Goal: Information Seeking & Learning: Learn about a topic

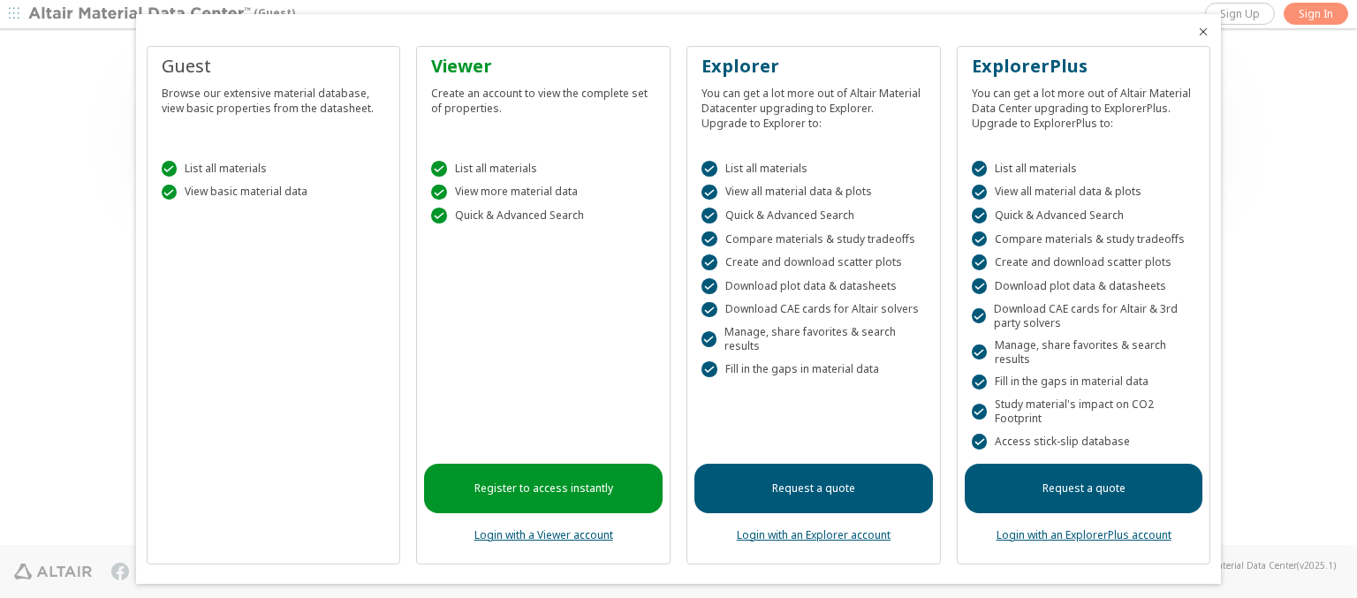
click at [1196, 32] on icon "Close" at bounding box center [1203, 32] width 14 height 14
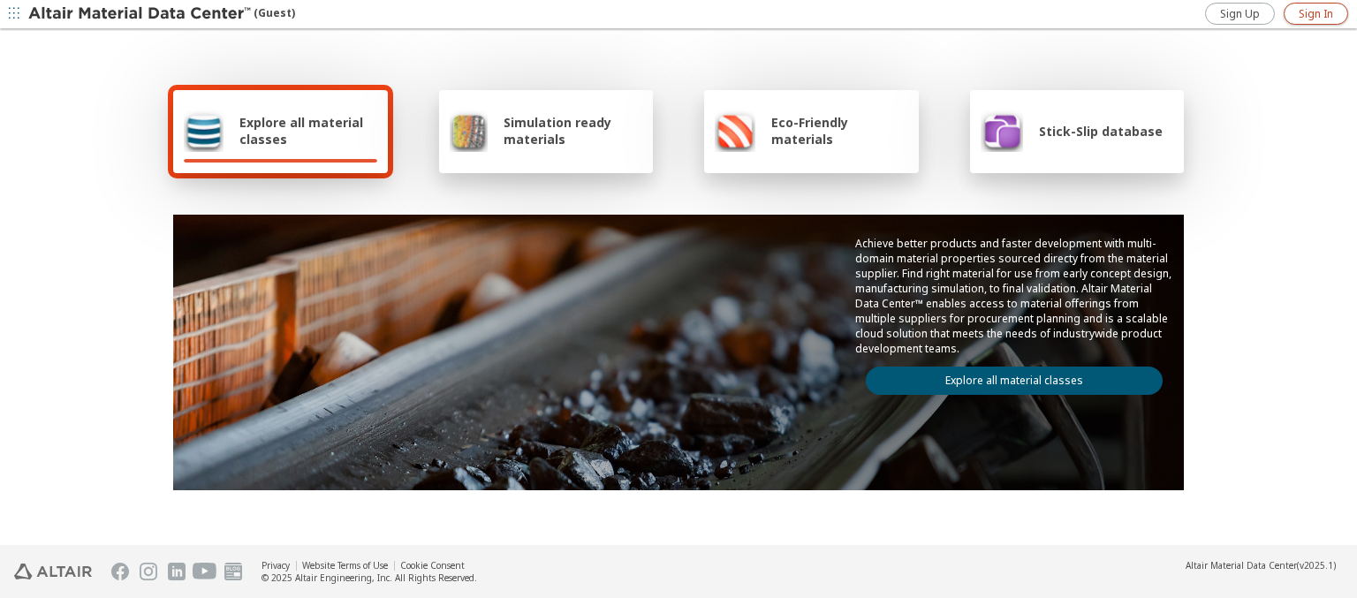
click at [1315, 13] on span "Sign In" at bounding box center [1315, 14] width 34 height 14
click at [140, 14] on img at bounding box center [140, 14] width 225 height 18
click at [301, 131] on span "Explore all material classes" at bounding box center [308, 131] width 138 height 34
click at [1007, 376] on link "Explore all material classes" at bounding box center [1014, 381] width 297 height 28
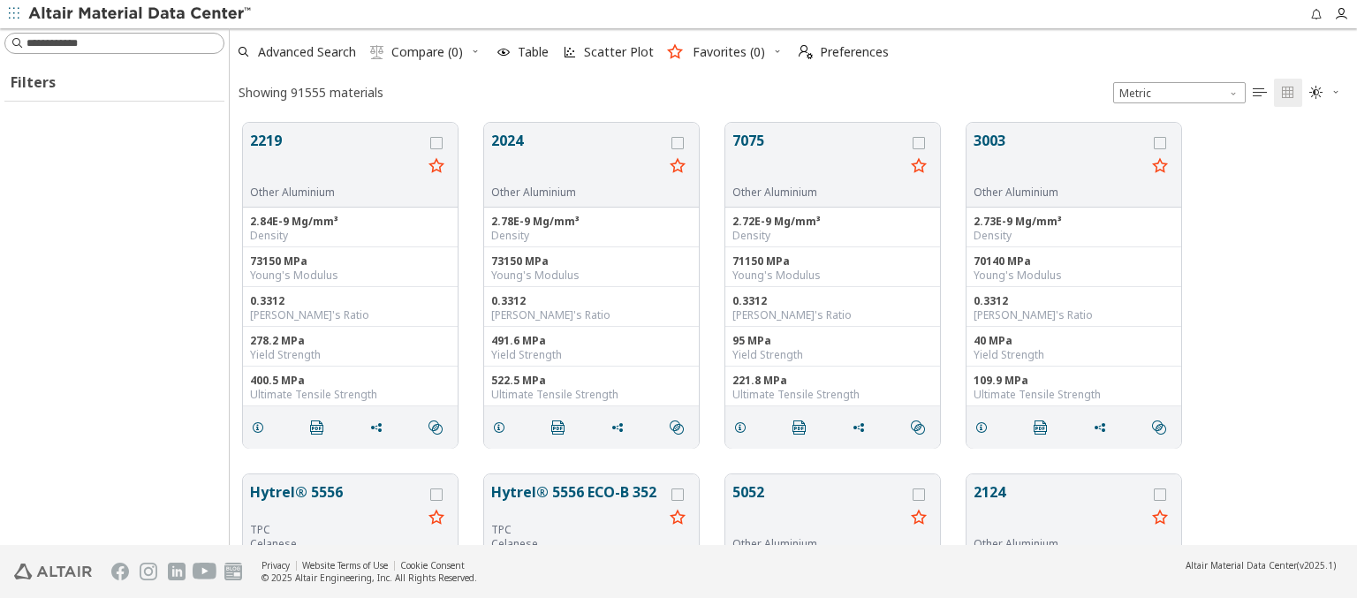
scroll to position [422, 1113]
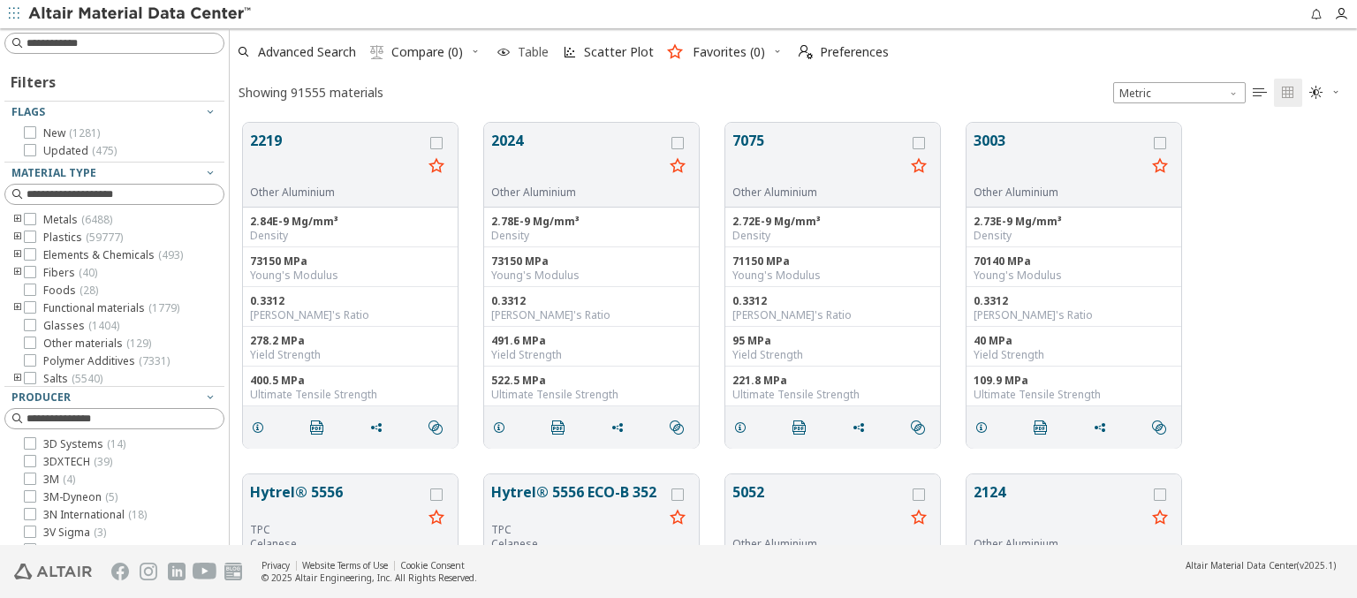
click at [503, 52] on icon "button" at bounding box center [503, 52] width 14 height 14
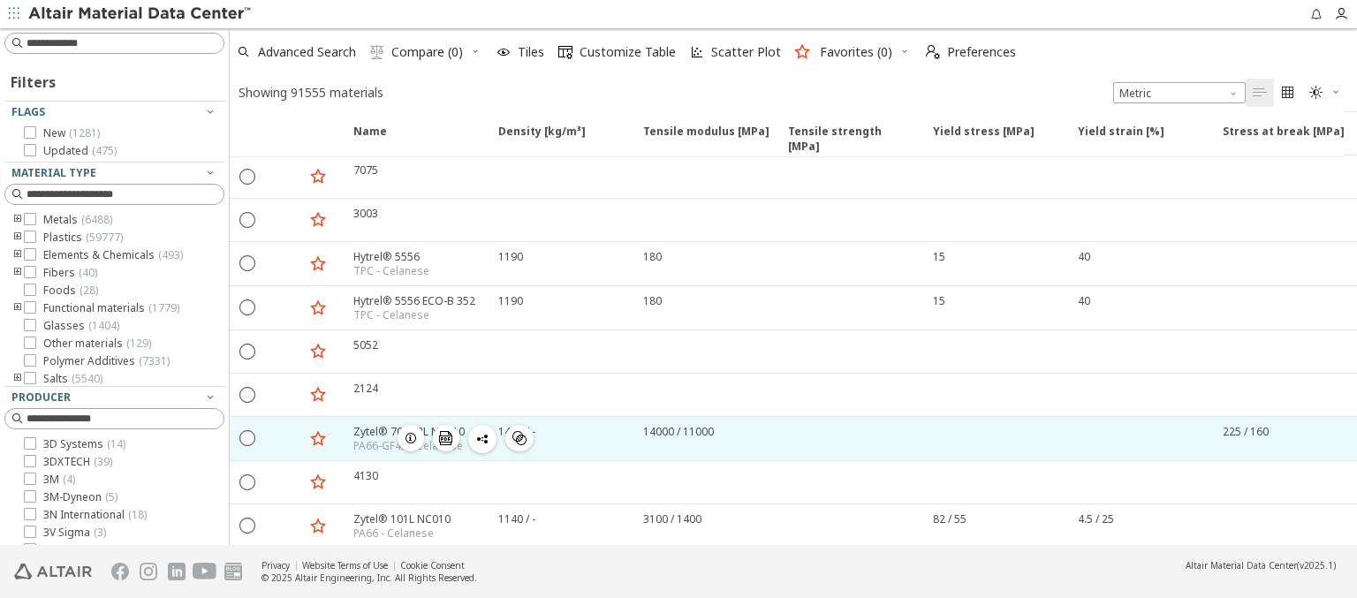
scroll to position [0, 0]
